Goal: Task Accomplishment & Management: Use online tool/utility

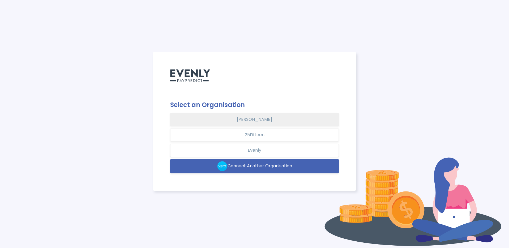
click at [253, 121] on button "Silvana Azzi Heras" at bounding box center [254, 119] width 169 height 13
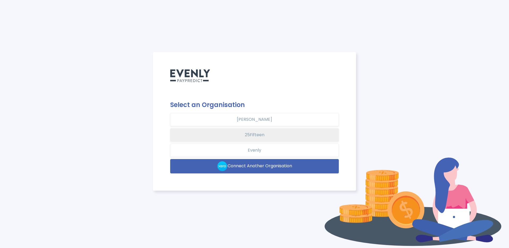
click at [252, 135] on button "25Fifteen" at bounding box center [254, 134] width 169 height 13
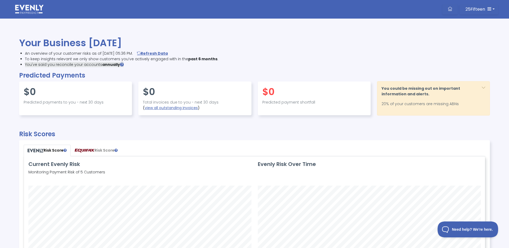
scroll to position [3, 0]
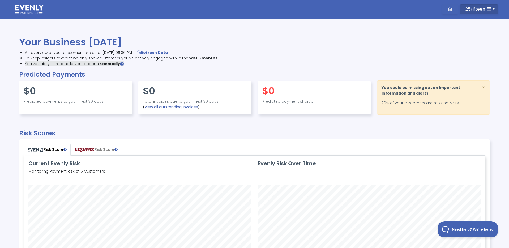
click at [484, 10] on span "25Fifteen" at bounding box center [476, 9] width 20 height 6
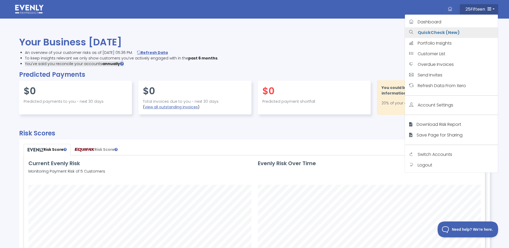
click at [451, 35] on strong "QuickCheck (New)" at bounding box center [439, 32] width 42 height 6
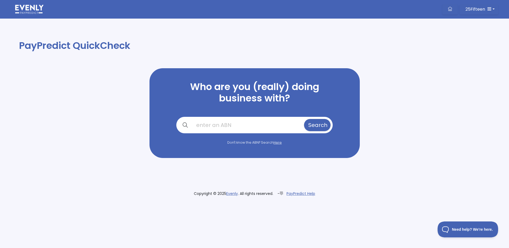
click at [227, 123] on input "text" at bounding box center [247, 125] width 111 height 12
paste input "35001930061"
type input "35001930061"
click at [309, 125] on span "Search" at bounding box center [318, 124] width 19 height 7
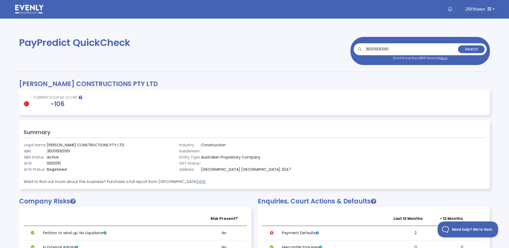
scroll to position [112, 0]
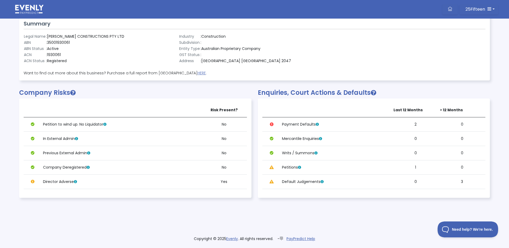
click at [319, 125] on icon at bounding box center [317, 124] width 3 height 3
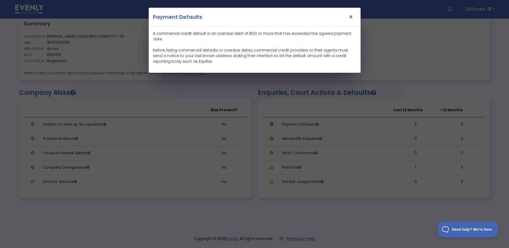
click at [352, 17] on span "×" at bounding box center [351, 16] width 4 height 9
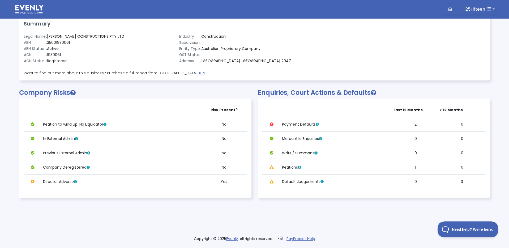
click at [76, 182] on icon at bounding box center [75, 181] width 3 height 3
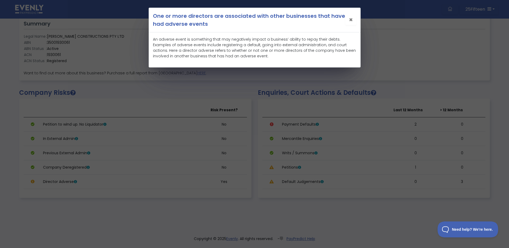
click at [352, 20] on span "×" at bounding box center [351, 19] width 4 height 9
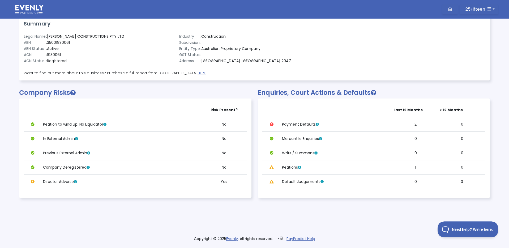
click at [301, 168] on icon at bounding box center [299, 167] width 3 height 3
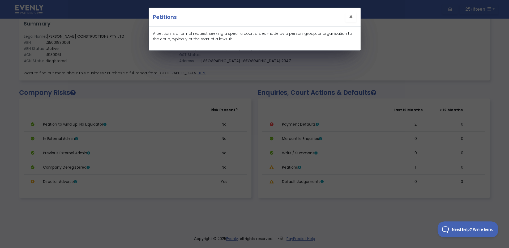
click at [351, 15] on span "×" at bounding box center [351, 16] width 4 height 9
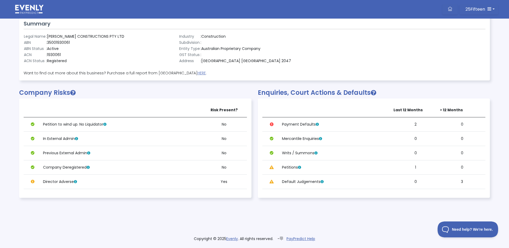
click at [323, 182] on icon at bounding box center [322, 181] width 3 height 3
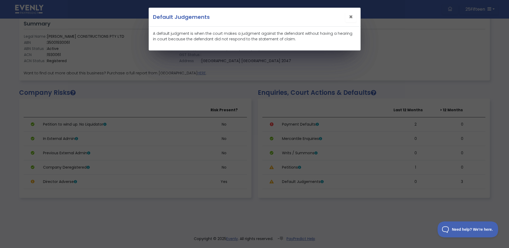
click at [394, 49] on div "Default Judgements × A default judgment is when the court makes a judgment agai…" at bounding box center [254, 124] width 509 height 248
click at [352, 19] on span "×" at bounding box center [351, 16] width 4 height 9
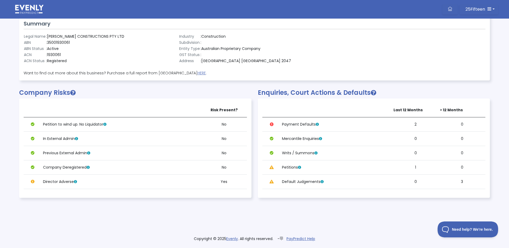
click at [317, 124] on icon at bounding box center [317, 124] width 3 height 3
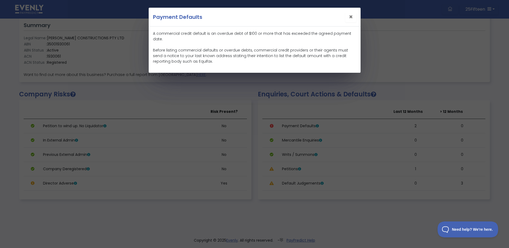
scroll to position [109, 0]
click at [351, 18] on span "×" at bounding box center [351, 16] width 4 height 9
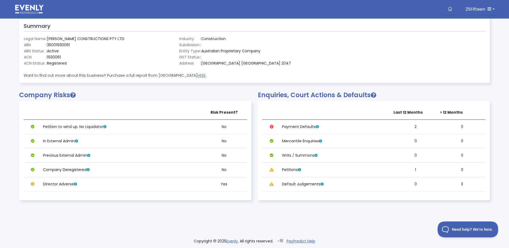
scroll to position [112, 0]
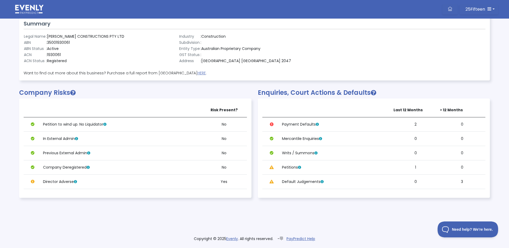
drag, startPoint x: 282, startPoint y: 124, endPoint x: 334, endPoint y: 126, distance: 51.9
click at [315, 124] on td "Payment Defaults" at bounding box center [337, 124] width 112 height 14
click at [341, 125] on td "Payment Defaults" at bounding box center [337, 124] width 112 height 14
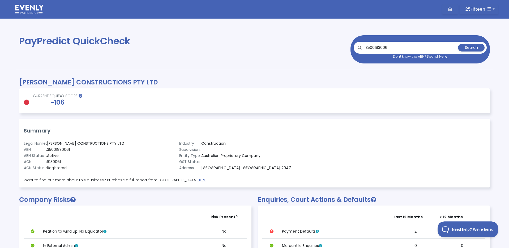
scroll to position [4, 0]
drag, startPoint x: 67, startPoint y: 102, endPoint x: 69, endPoint y: 108, distance: 6.1
click at [38, 104] on h2 "-106" at bounding box center [57, 103] width 54 height 8
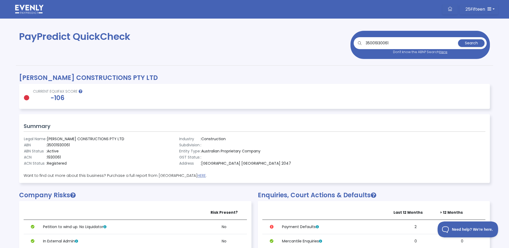
scroll to position [0, 0]
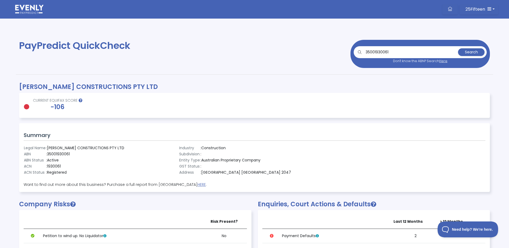
click at [148, 161] on div "Legal Name : DAVINA CONSTRUCTIONS PTY LTD ABN : 35001930061 ABN Status : Active…" at bounding box center [99, 160] width 155 height 31
click at [56, 155] on td ": 35001930061" at bounding box center [85, 154] width 79 height 6
copy td "35001930061"
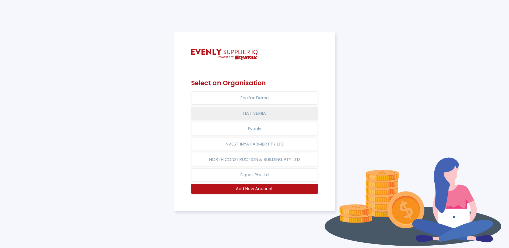
click at [252, 112] on button "TEST SERIES" at bounding box center [254, 113] width 127 height 13
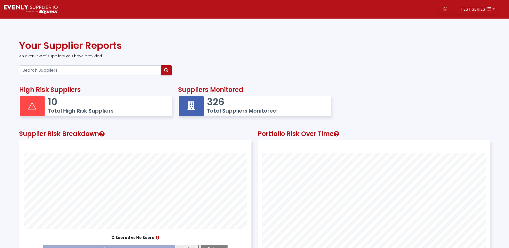
scroll to position [146, 232]
click at [78, 71] on input "Search Suppliers" at bounding box center [90, 70] width 142 height 10
click at [491, 9] on icon "button" at bounding box center [490, 9] width 4 height 4
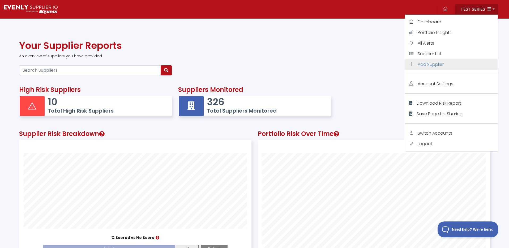
scroll to position [0, 0]
click at [438, 63] on span "Add Supplier" at bounding box center [431, 64] width 26 height 6
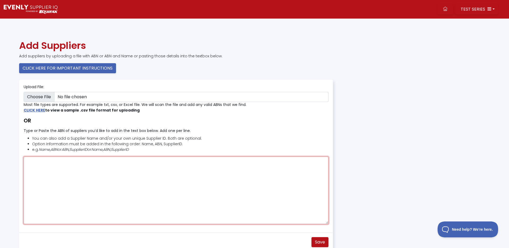
click at [75, 168] on textarea "Type or Paste the ABN of suppliers you’d like to add in the text box below. Add…" at bounding box center [176, 190] width 305 height 67
paste textarea "35001930061"
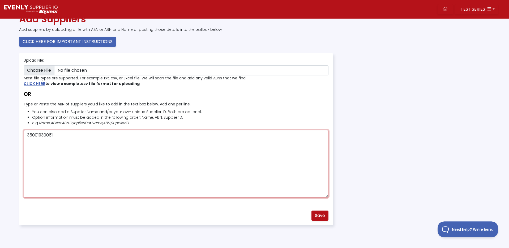
scroll to position [35, 0]
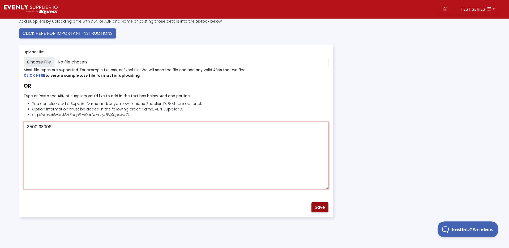
type textarea "35001930061"
click at [324, 207] on span "Save" at bounding box center [320, 207] width 10 height 6
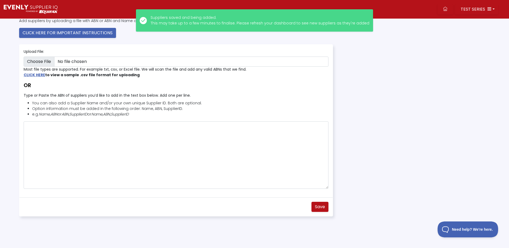
scroll to position [0, 0]
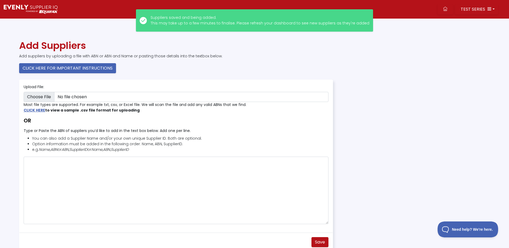
click at [37, 8] on img at bounding box center [31, 9] width 54 height 9
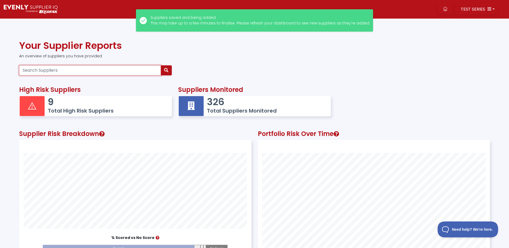
click at [58, 69] on input "Search Suppliers" at bounding box center [90, 70] width 142 height 10
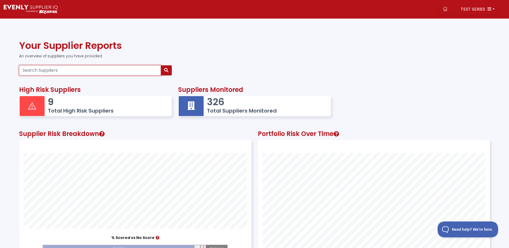
paste input "35001930061"
type input "35001930061"
click at [165, 71] on icon "button" at bounding box center [166, 70] width 4 height 4
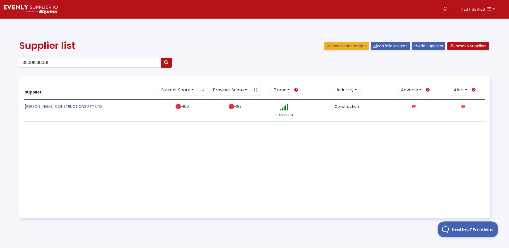
click at [73, 106] on link "DAVINA CONSTRUCTIONS PTY LTD" at bounding box center [63, 106] width 77 height 5
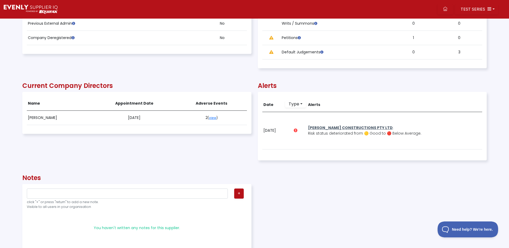
scroll to position [319, 0]
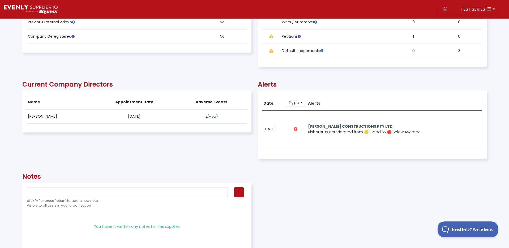
click at [213, 116] on link "view" at bounding box center [212, 116] width 7 height 5
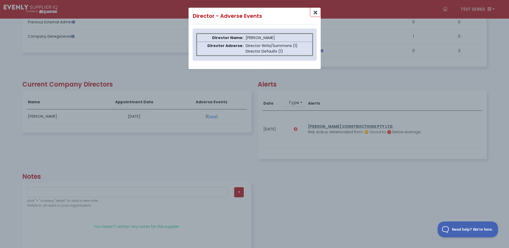
click at [314, 14] on button "Close" at bounding box center [316, 12] width 10 height 10
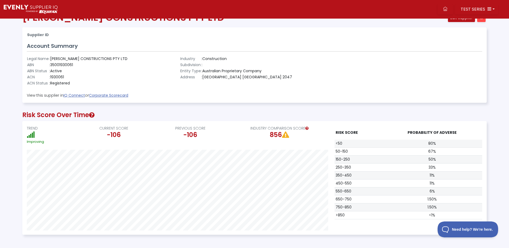
scroll to position [28, 0]
click at [94, 116] on icon at bounding box center [92, 115] width 6 height 6
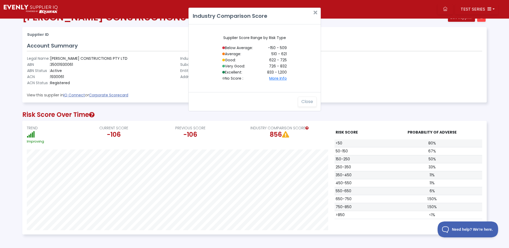
click at [95, 116] on div "Industry Comparison Score Supplier Score Range by Risk Type Below Average: -150…" at bounding box center [254, 124] width 509 height 248
click at [124, 109] on div "Industry Comparison Score Supplier Score Range by Risk Type Below Average: -150…" at bounding box center [254, 124] width 509 height 248
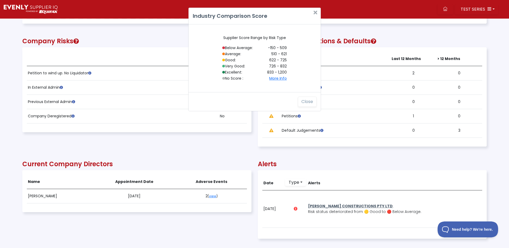
scroll to position [240, 0]
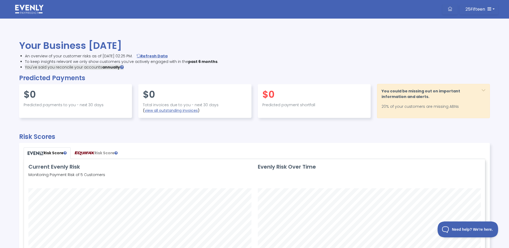
scroll to position [125, 461]
